Goal: Task Accomplishment & Management: Manage account settings

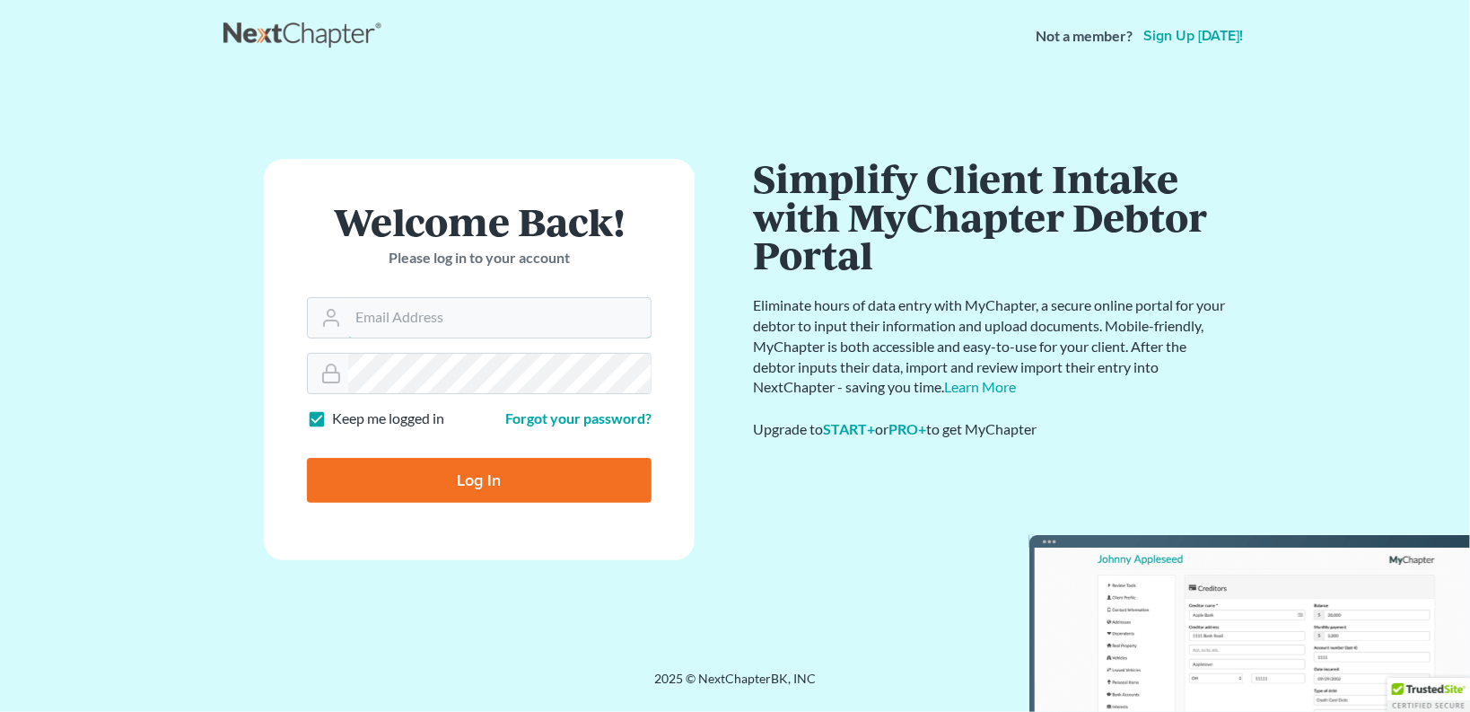
type input "[EMAIL_ADDRESS][DOMAIN_NAME]"
click at [483, 481] on input "Log In" at bounding box center [479, 480] width 345 height 45
type input "Thinking..."
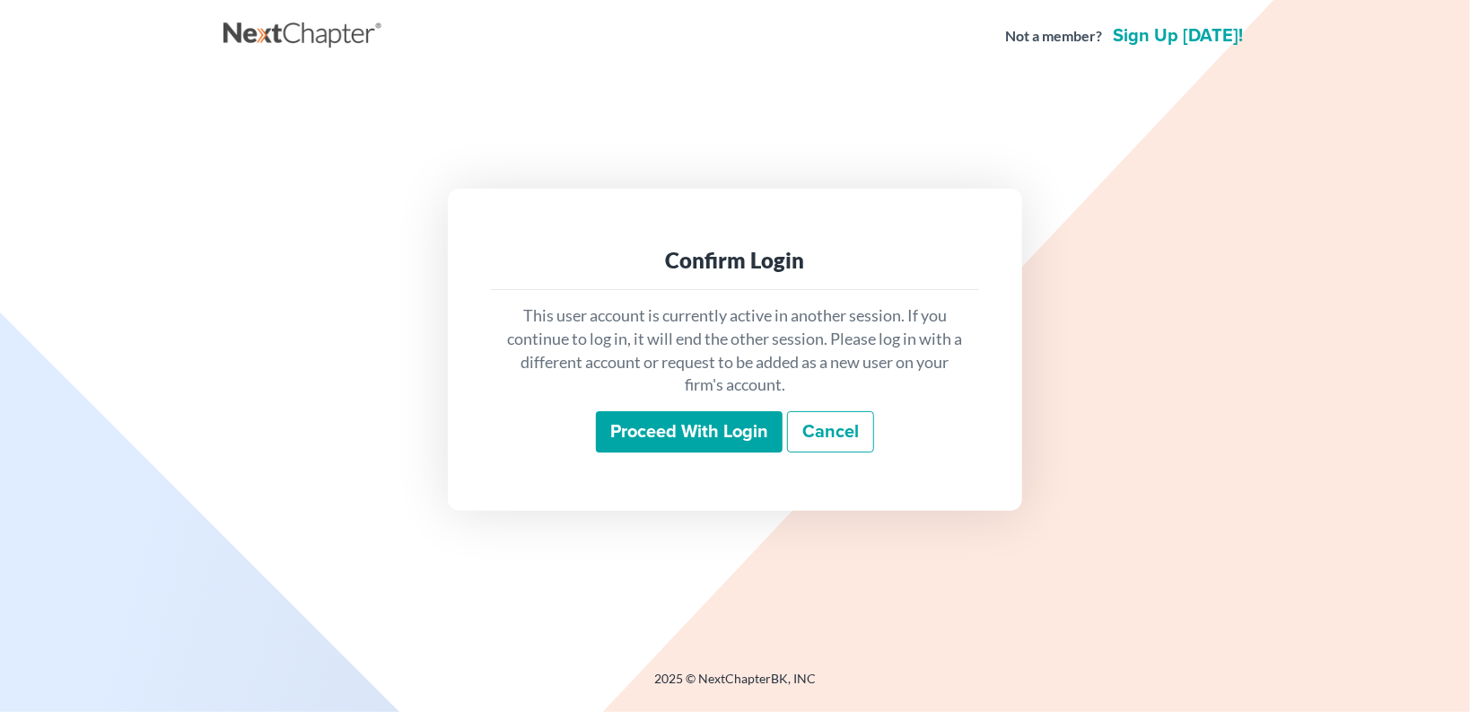
click at [644, 436] on input "Proceed with login" at bounding box center [689, 431] width 187 height 41
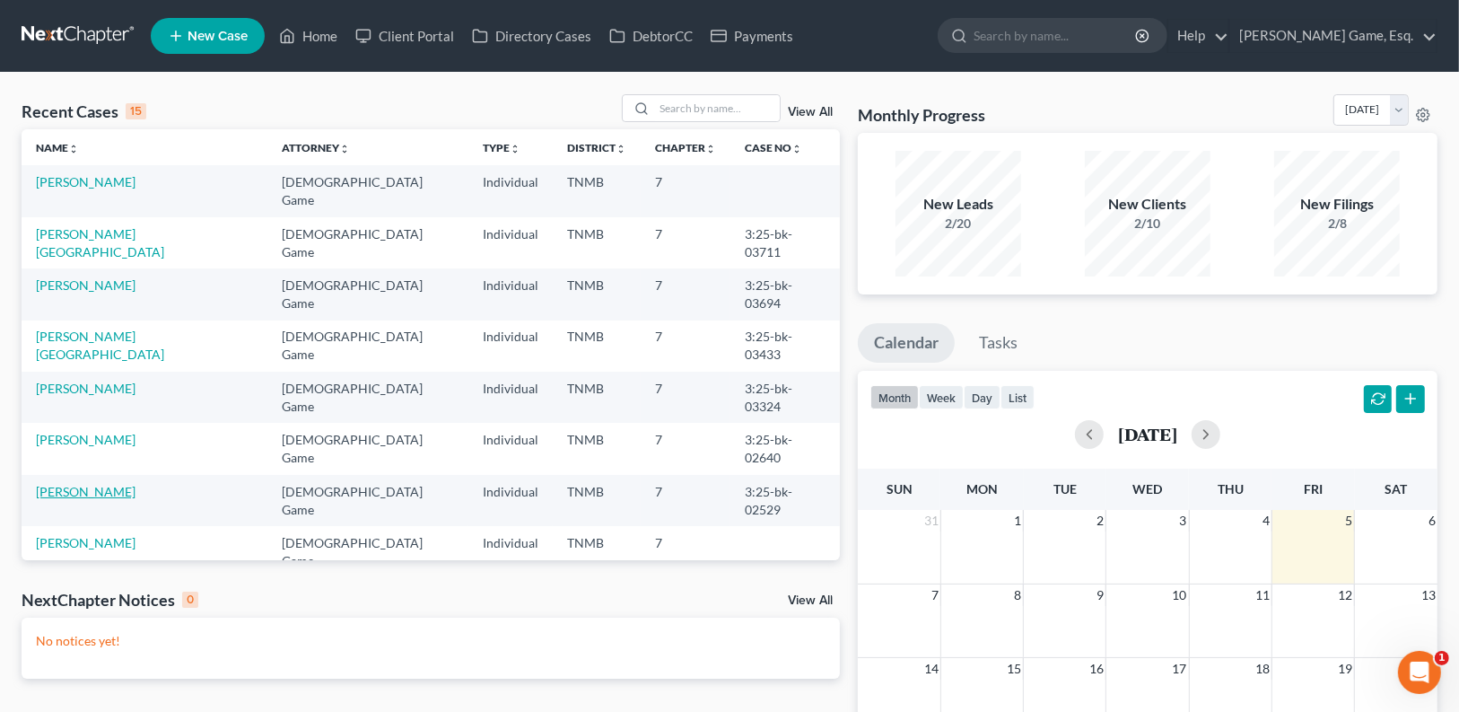
click at [121, 484] on link "Arceneaux, Andre" at bounding box center [86, 491] width 100 height 15
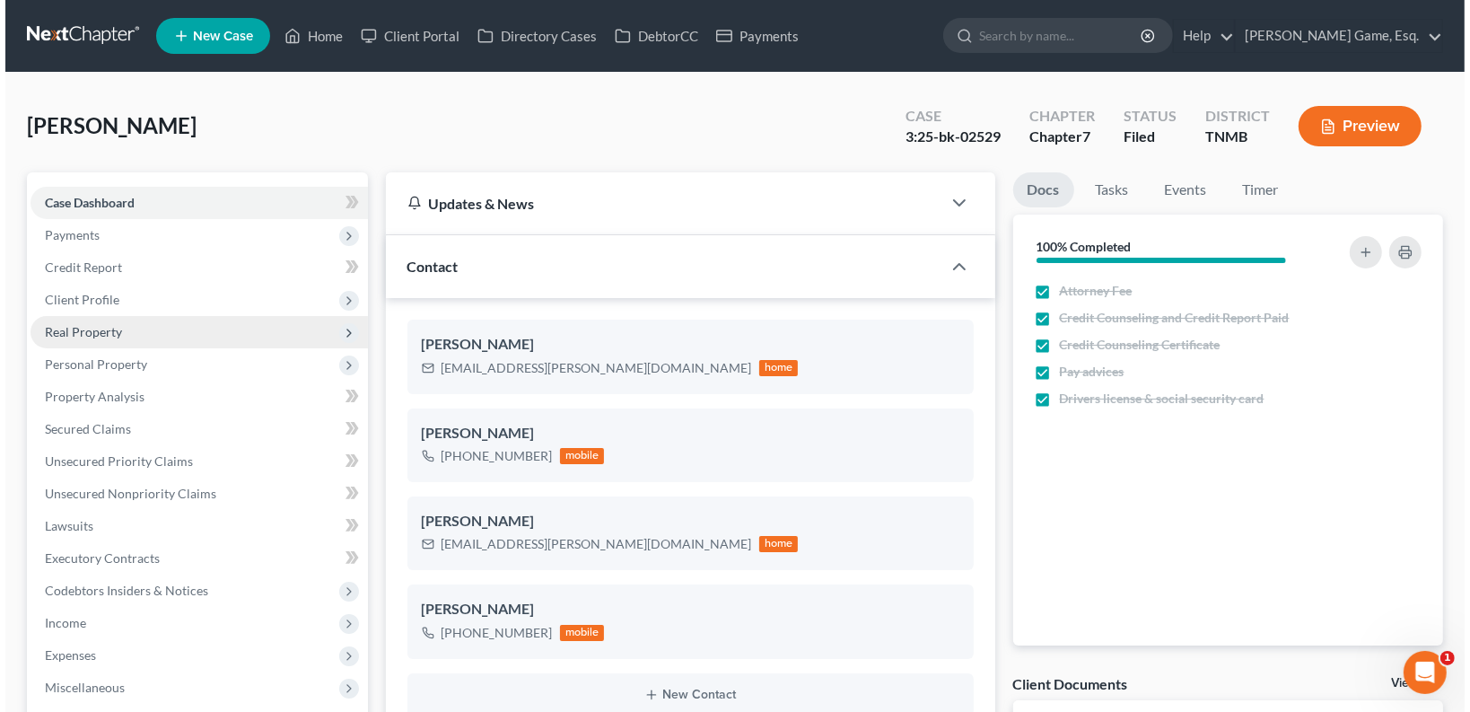
scroll to position [380, 0]
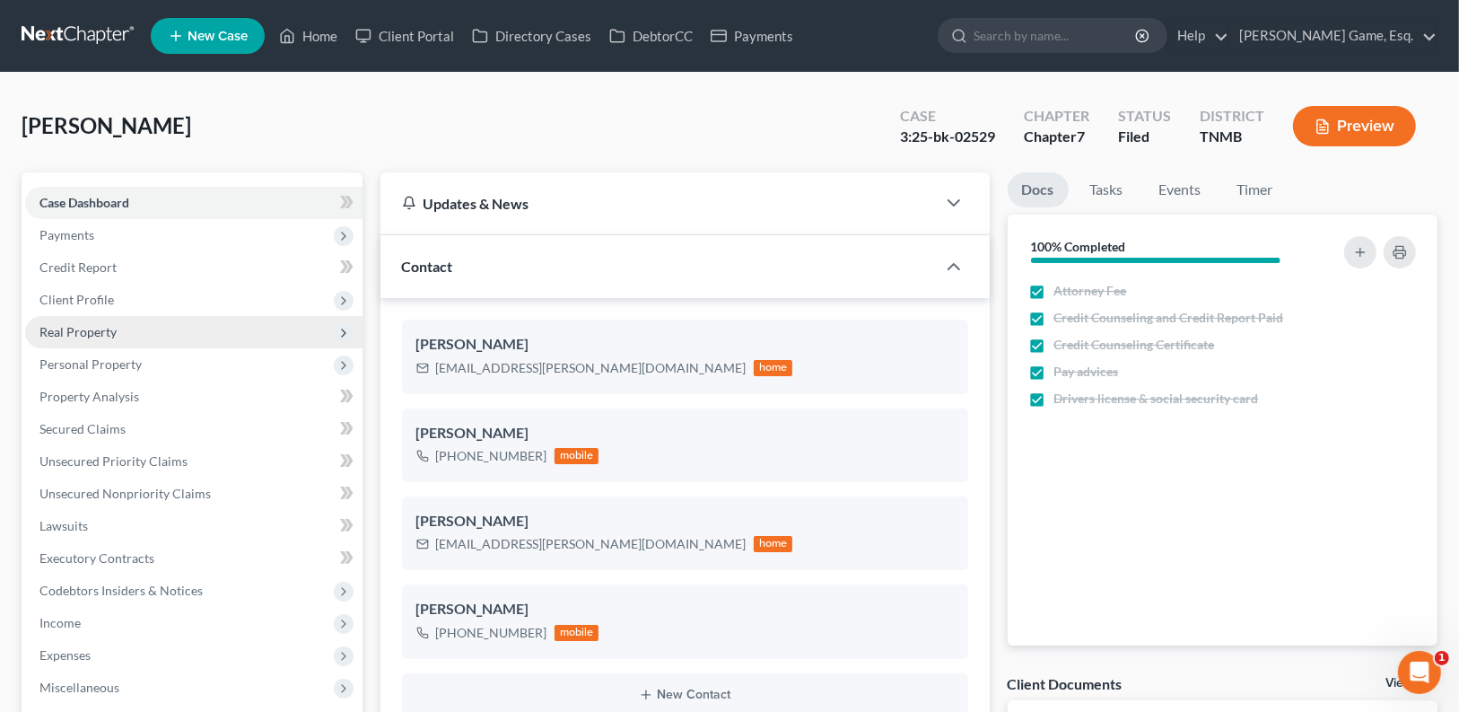
click at [110, 336] on span "Real Property" at bounding box center [77, 331] width 77 height 15
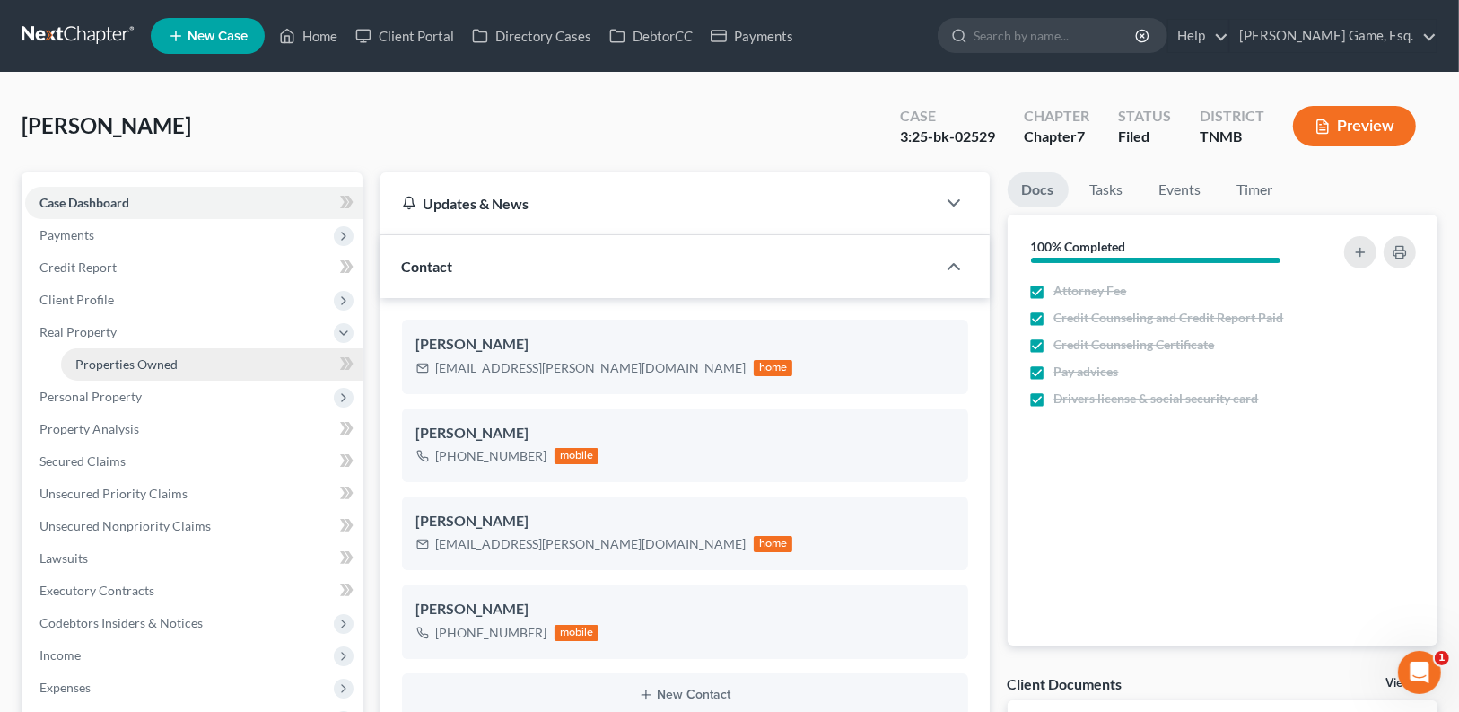
click at [134, 360] on span "Properties Owned" at bounding box center [126, 363] width 102 height 15
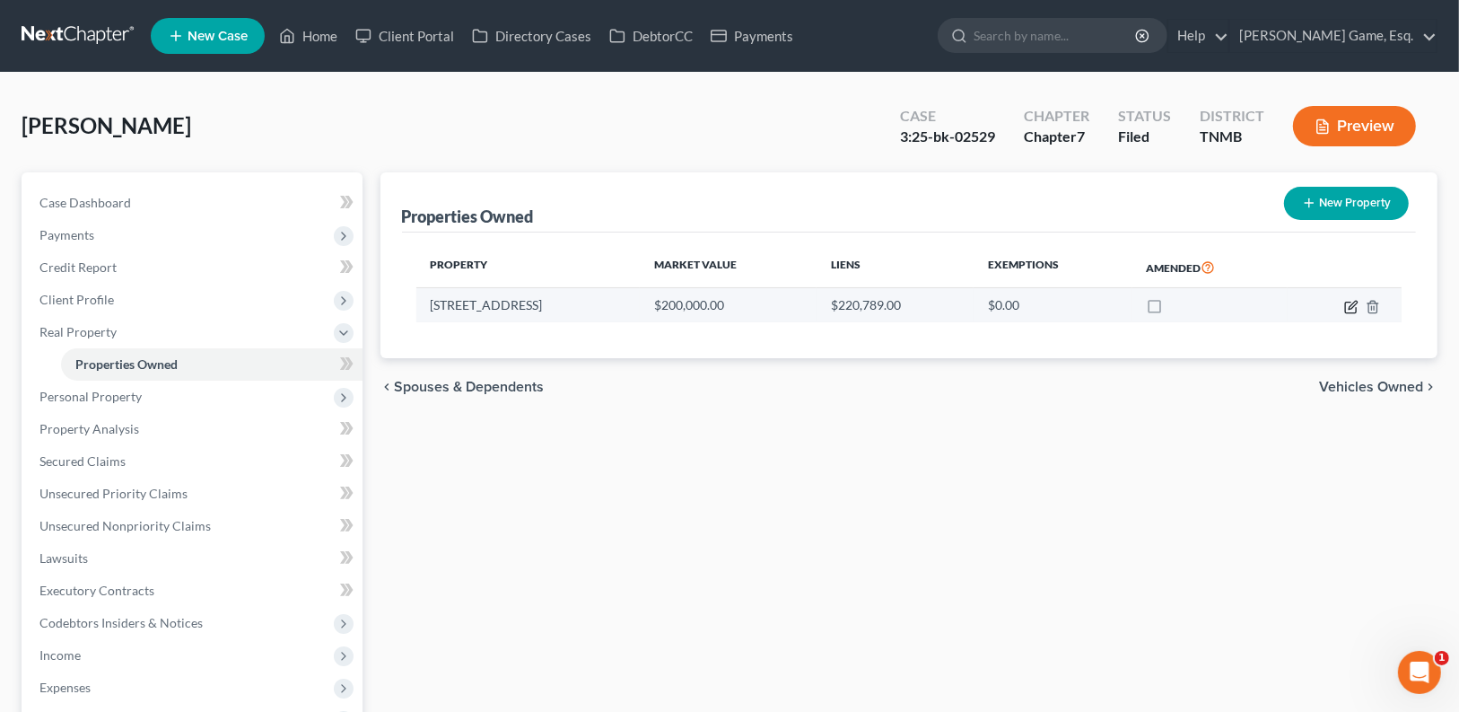
click at [1350, 309] on icon "button" at bounding box center [1352, 307] width 14 height 14
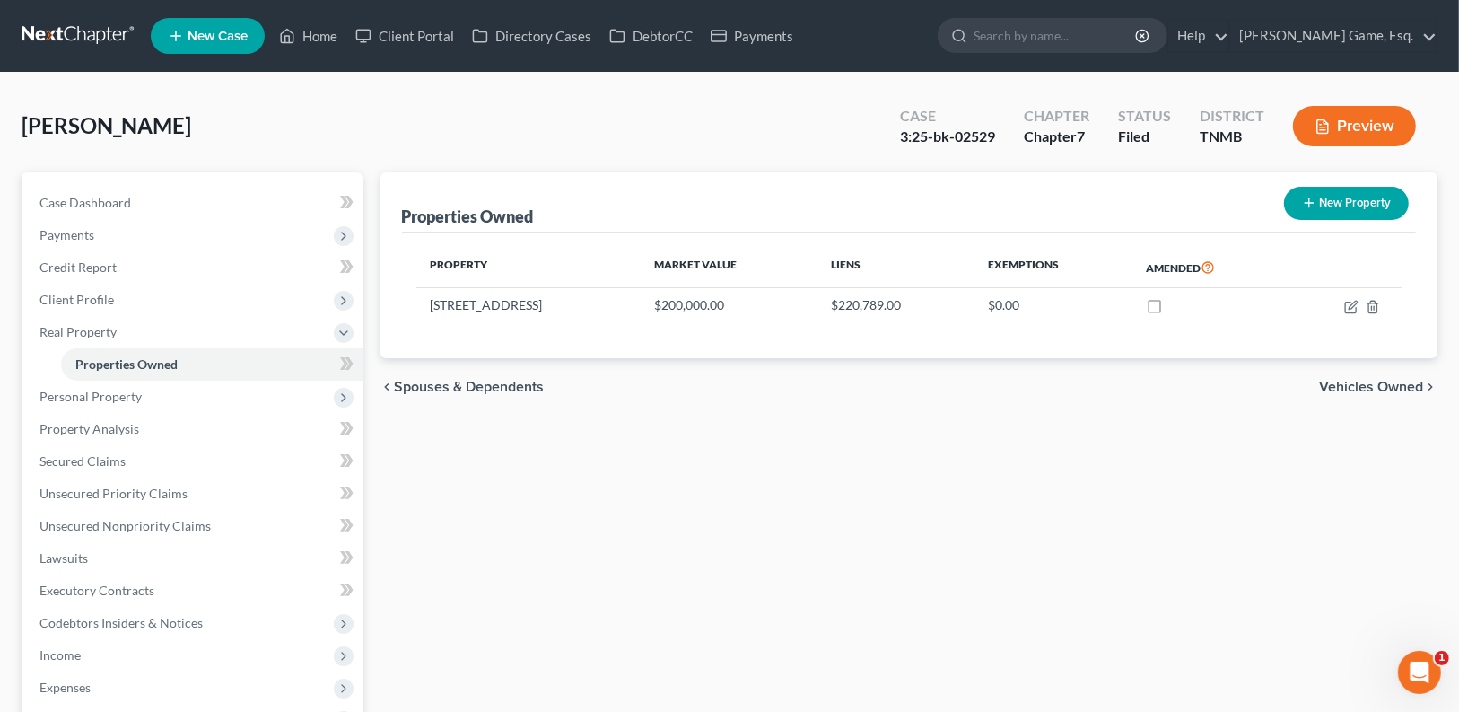
select select "18"
select select "3"
select select "6"
select select "4"
select select "0"
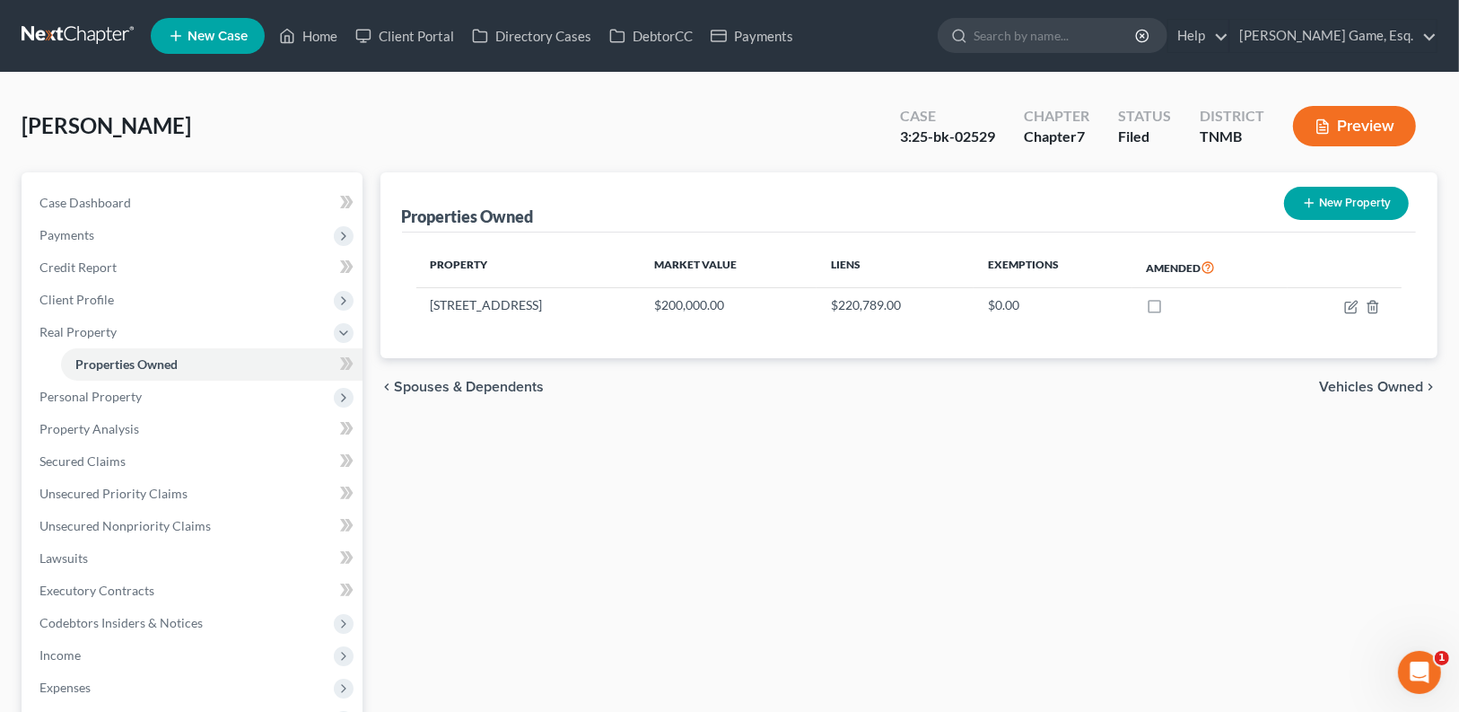
select select "0"
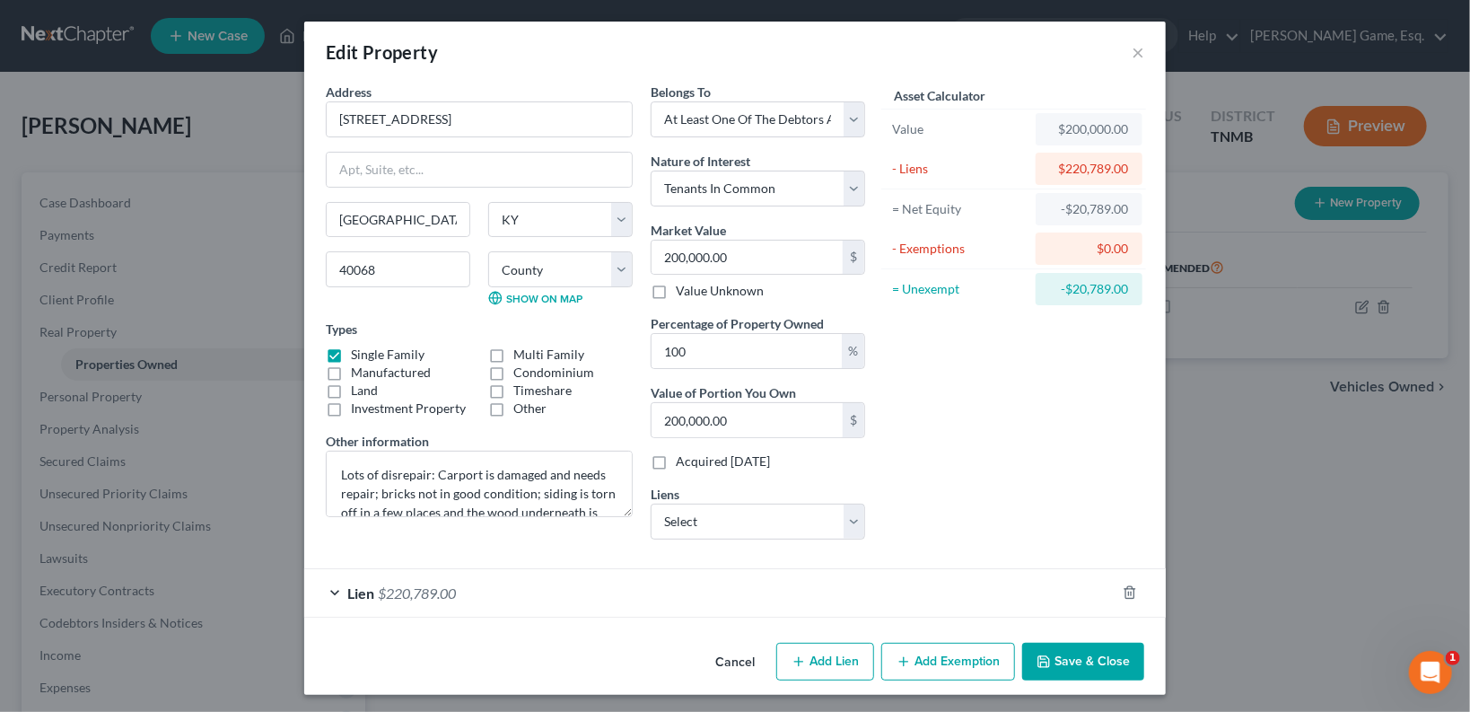
click at [638, 586] on div "Lien $220,789.00" at bounding box center [709, 593] width 811 height 48
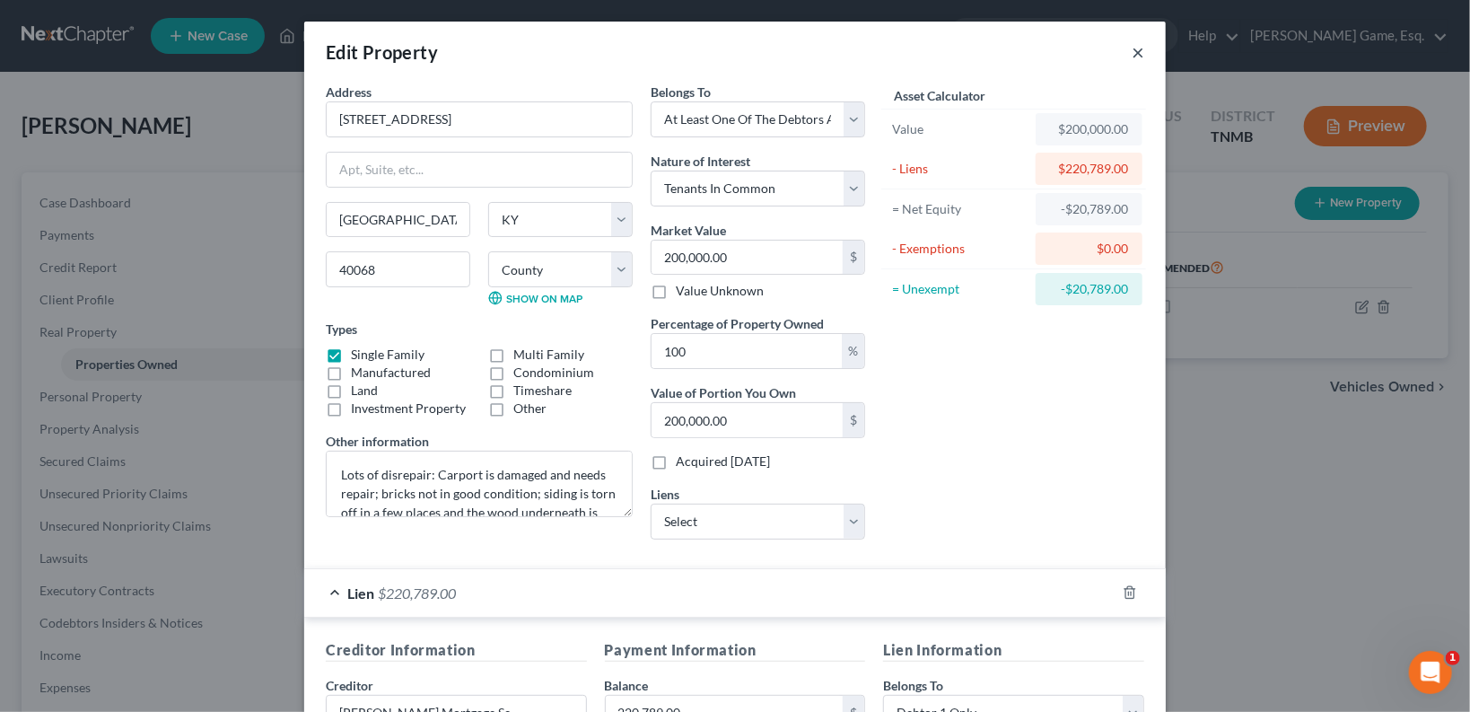
click at [1133, 54] on button "×" at bounding box center [1138, 52] width 13 height 22
